Goal: Transaction & Acquisition: Purchase product/service

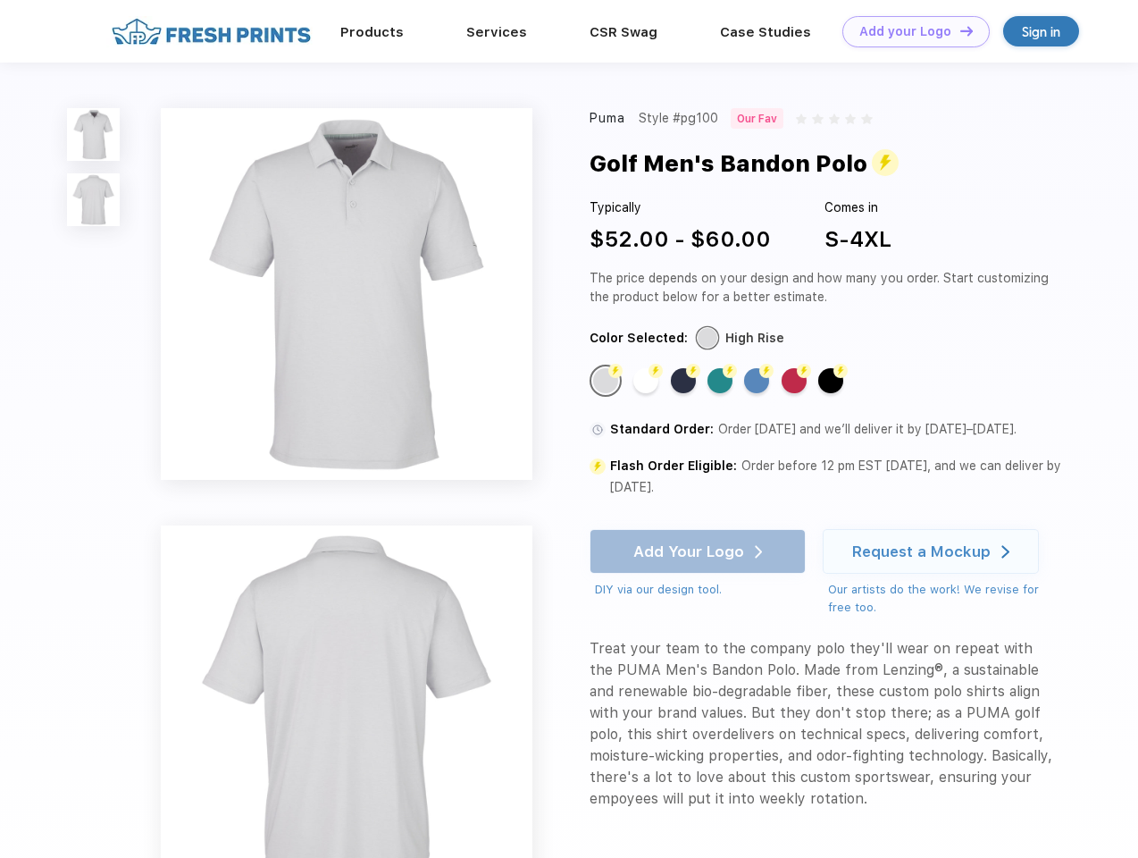
click at [909, 31] on link "Add your Logo Design Tool" at bounding box center [915, 31] width 147 height 31
click at [0, 0] on div "Design Tool" at bounding box center [0, 0] width 0 height 0
click at [959, 30] on link "Add your Logo Design Tool" at bounding box center [915, 31] width 147 height 31
click at [94, 134] on img at bounding box center [93, 134] width 53 height 53
click at [94, 200] on img at bounding box center [93, 199] width 53 height 53
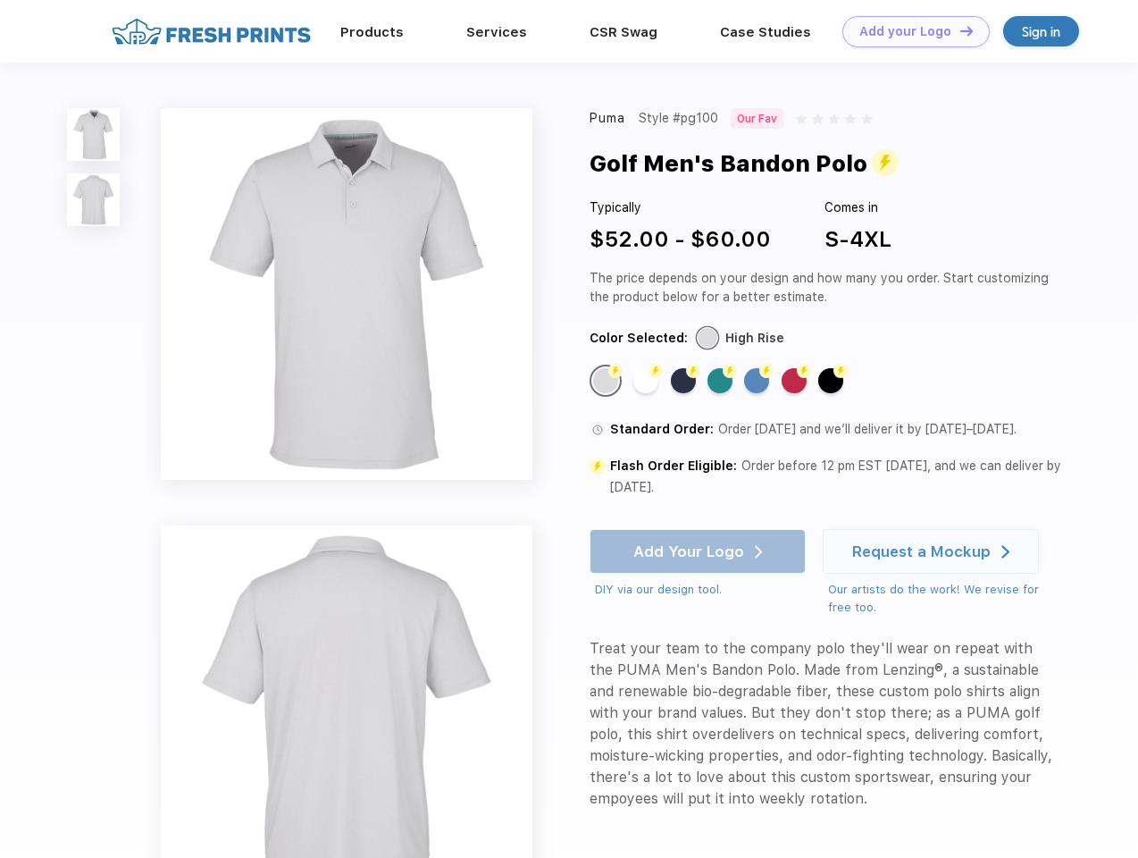
click at [607, 381] on div "Flash Color" at bounding box center [605, 380] width 25 height 25
click at [648, 381] on div "Flash Color" at bounding box center [645, 380] width 25 height 25
click at [685, 381] on div "Flash Color" at bounding box center [683, 380] width 25 height 25
click at [722, 381] on div "Flash Color" at bounding box center [720, 380] width 25 height 25
click at [758, 381] on div "Flash Color" at bounding box center [756, 380] width 25 height 25
